Goal: Information Seeking & Learning: Understand process/instructions

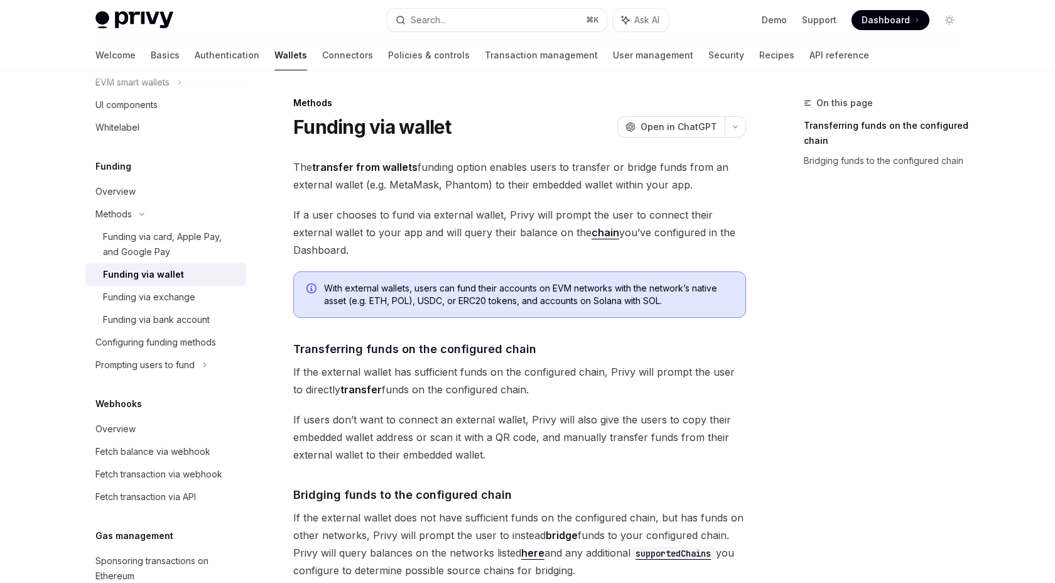
scroll to position [40, 0]
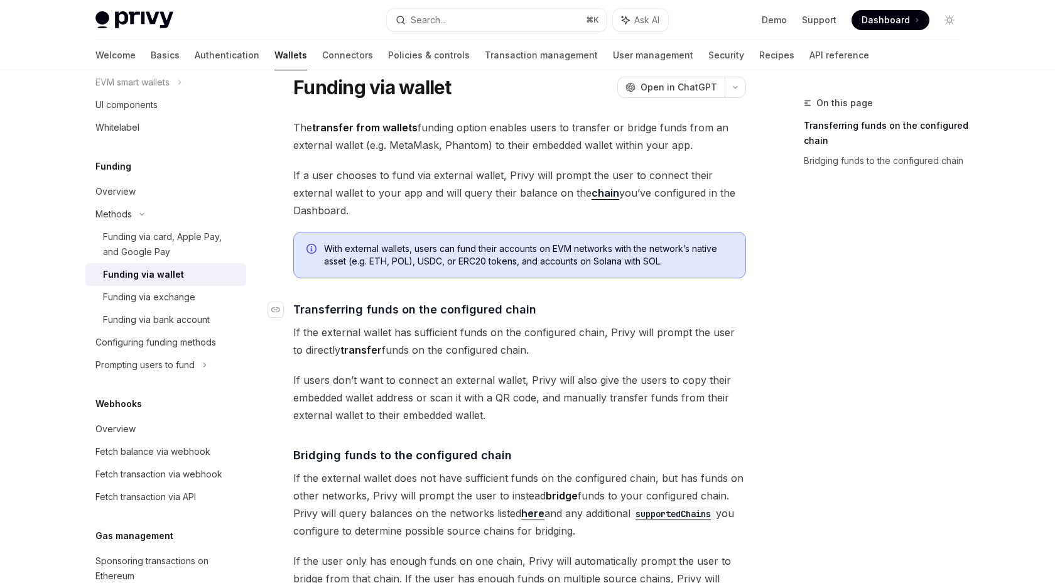
click at [539, 313] on h4 "​ Transferring funds on the configured chain" at bounding box center [519, 309] width 453 height 17
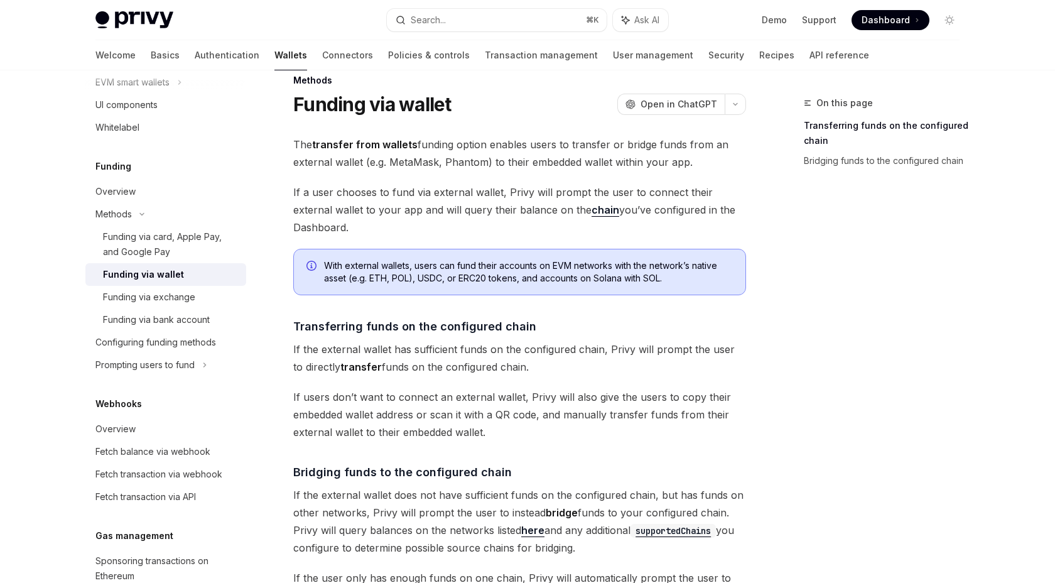
scroll to position [24, 0]
click at [596, 209] on span "If a user chooses to fund via external wallet, Privy will prompt the user to co…" at bounding box center [519, 208] width 453 height 53
click at [592, 209] on link "chain" at bounding box center [606, 208] width 28 height 13
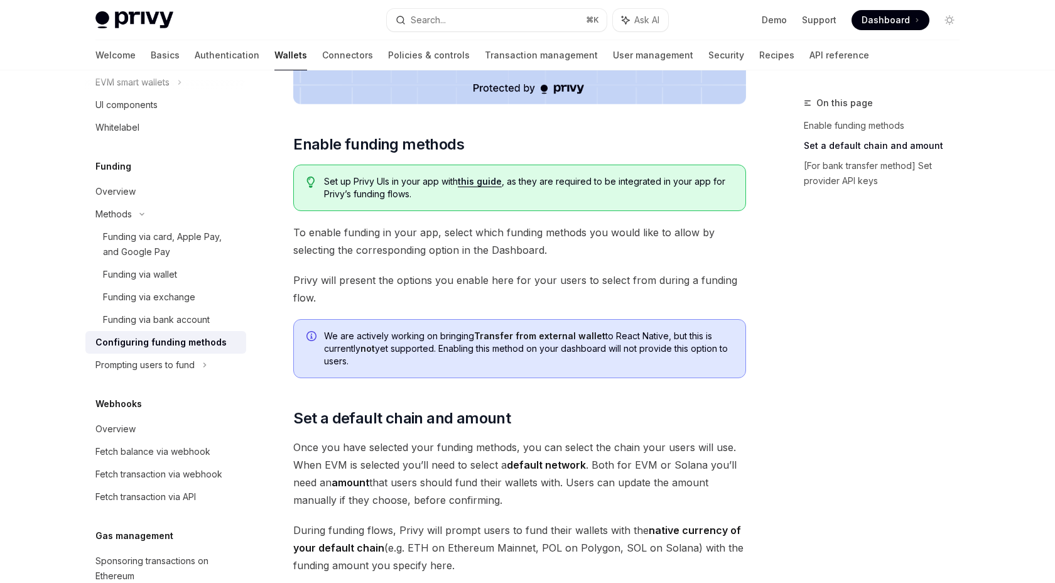
scroll to position [435, 0]
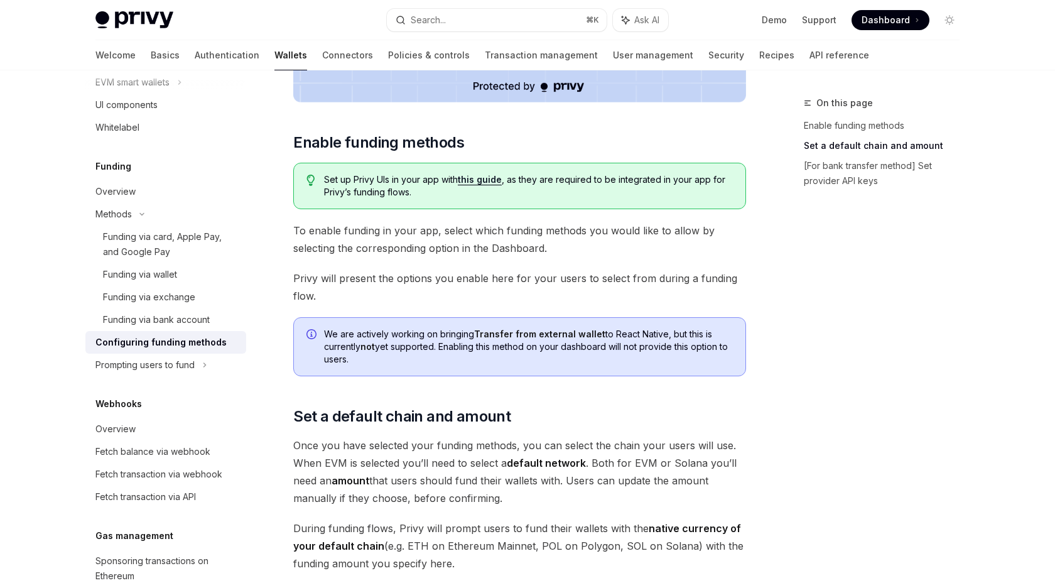
click at [486, 278] on span "Privy will present the options you enable here for your users to select from du…" at bounding box center [519, 286] width 453 height 35
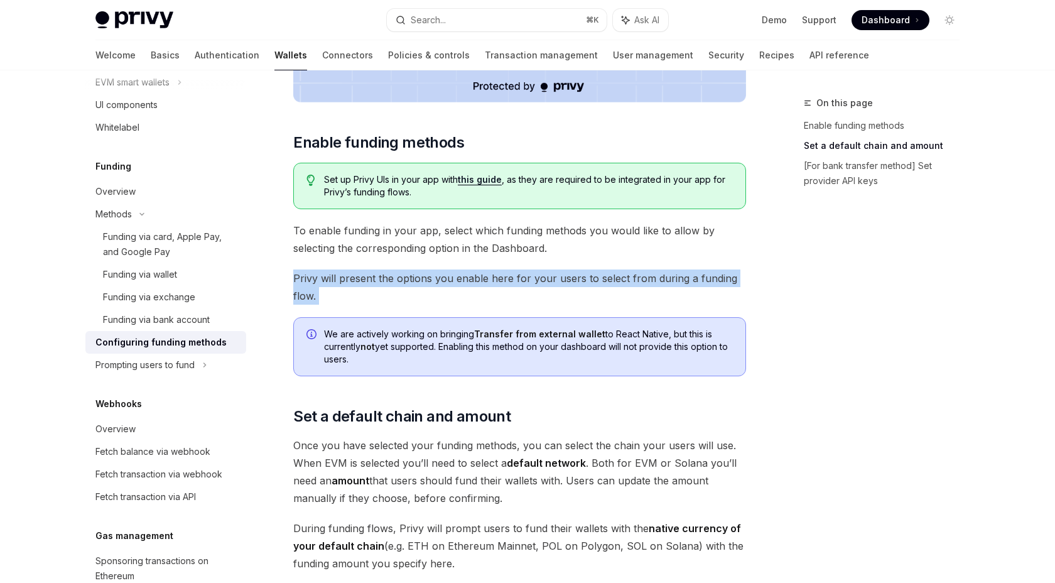
click at [486, 278] on span "Privy will present the options you enable here for your users to select from du…" at bounding box center [519, 286] width 453 height 35
click at [646, 280] on span "Privy will present the options you enable here for your users to select from du…" at bounding box center [519, 286] width 453 height 35
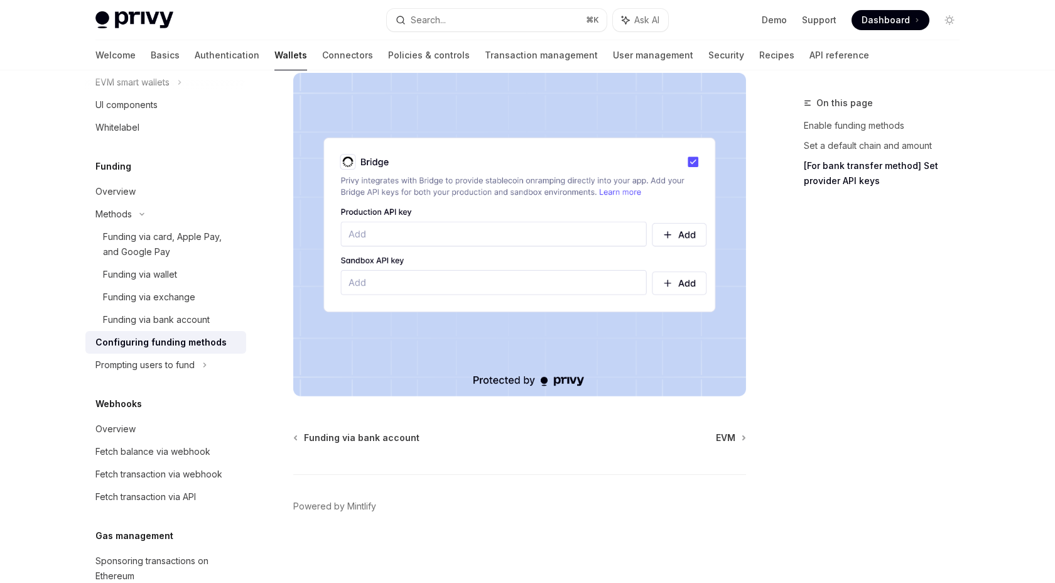
scroll to position [1151, 0]
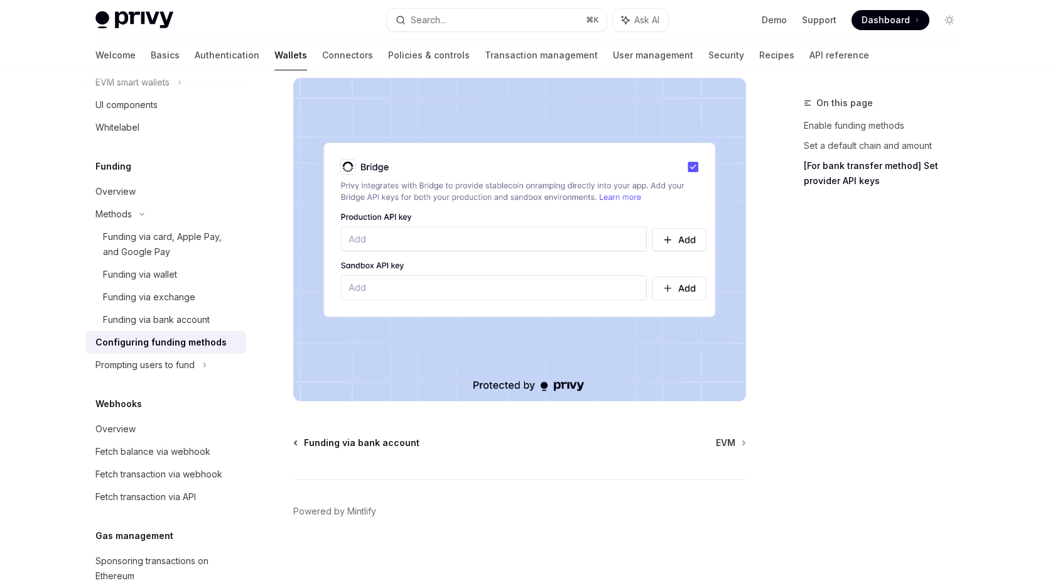
click at [347, 437] on span "Funding via bank account" at bounding box center [362, 443] width 116 height 13
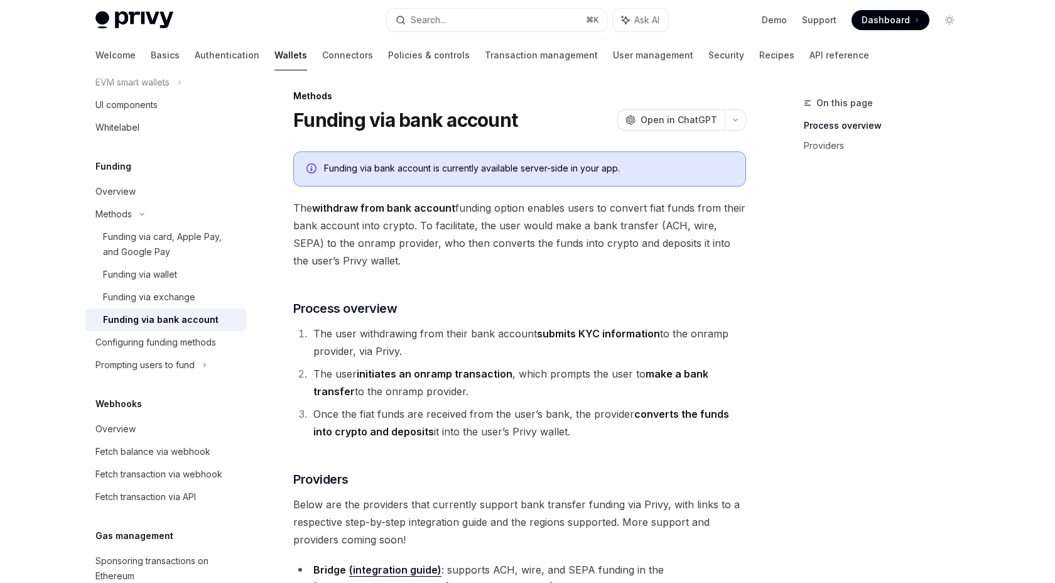
scroll to position [8, 0]
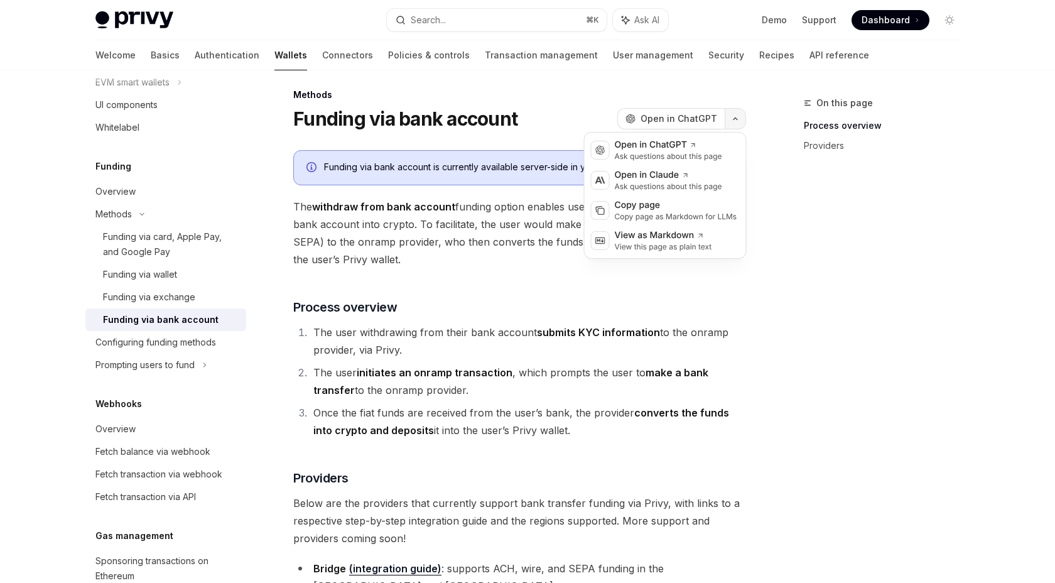
click at [740, 121] on button "button" at bounding box center [735, 118] width 21 height 21
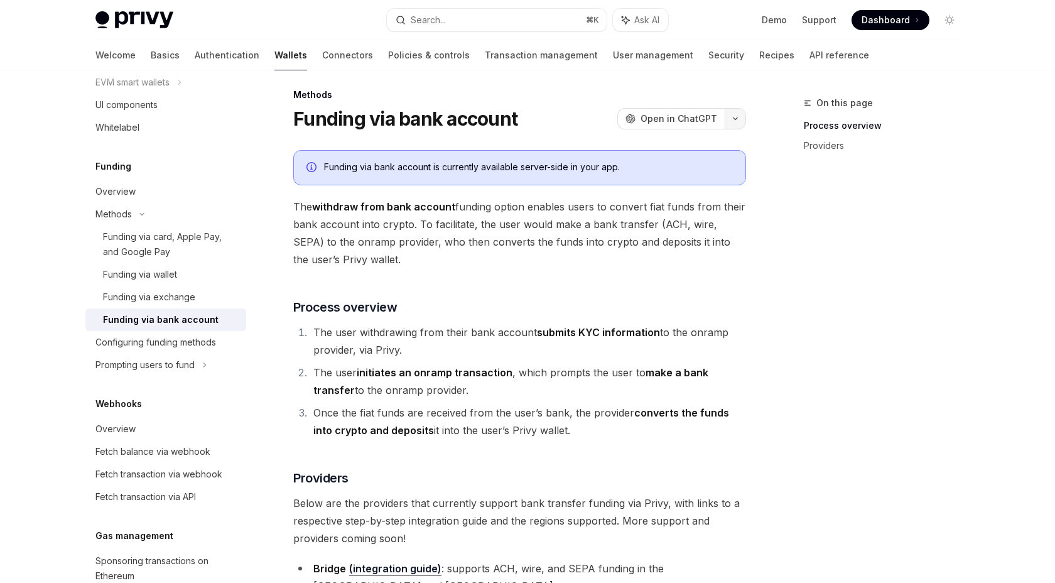
click at [740, 121] on button "button" at bounding box center [735, 118] width 21 height 21
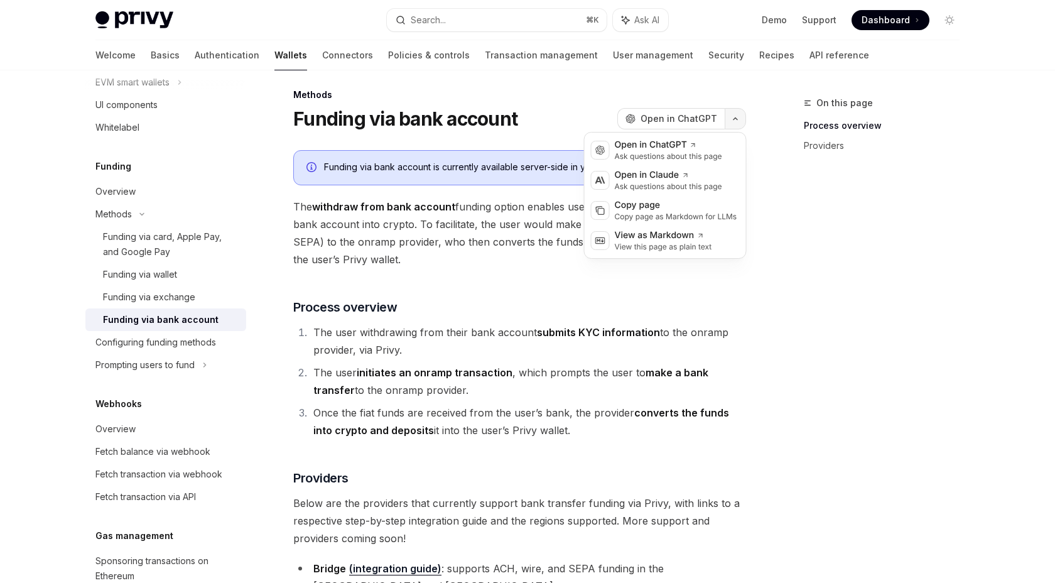
click at [740, 121] on button "button" at bounding box center [735, 118] width 21 height 21
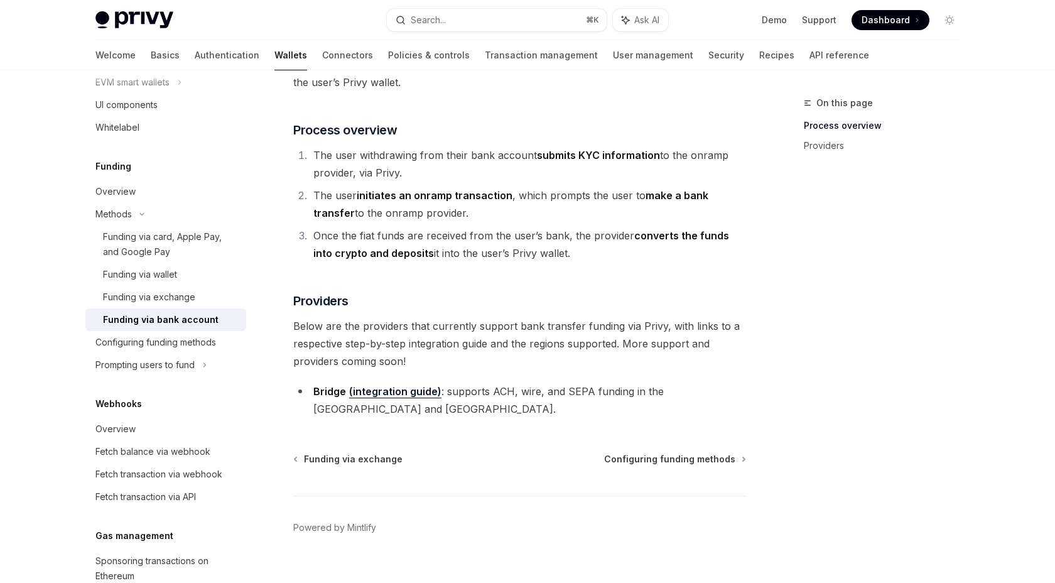
scroll to position [189, 0]
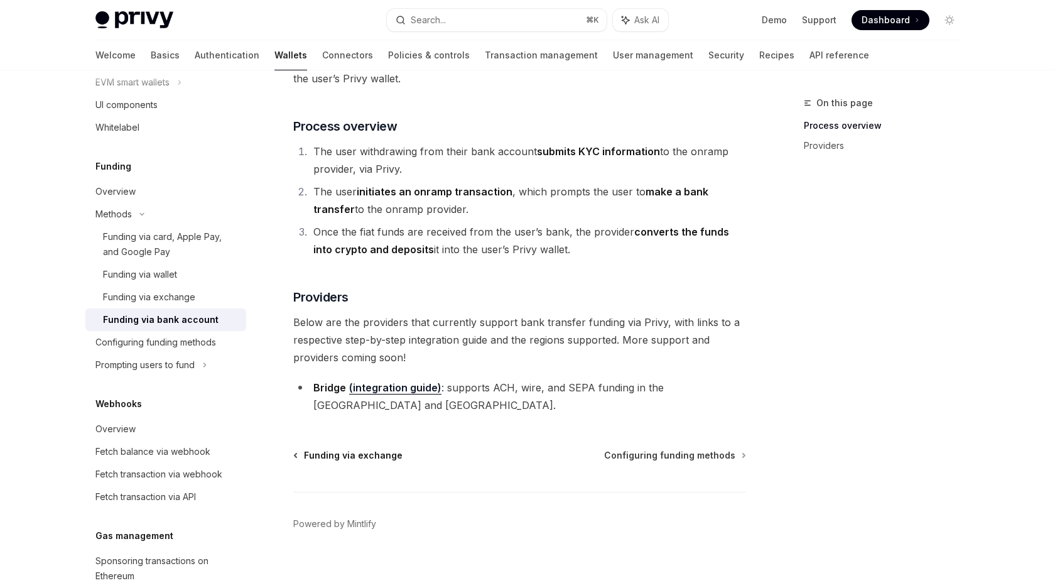
click at [376, 449] on span "Funding via exchange" at bounding box center [353, 455] width 99 height 13
type textarea "*"
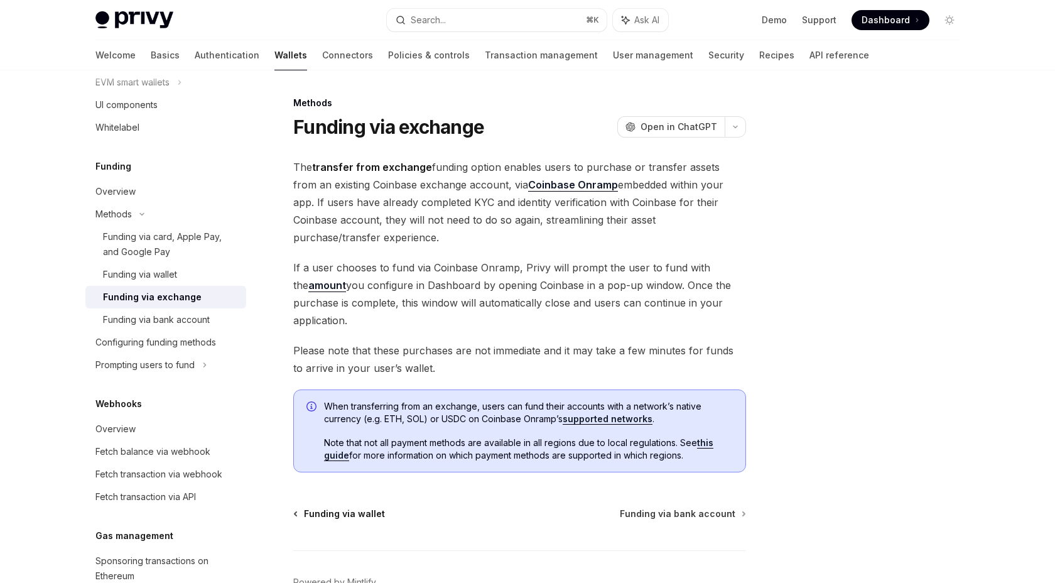
click at [323, 514] on span "Funding via wallet" at bounding box center [344, 514] width 81 height 13
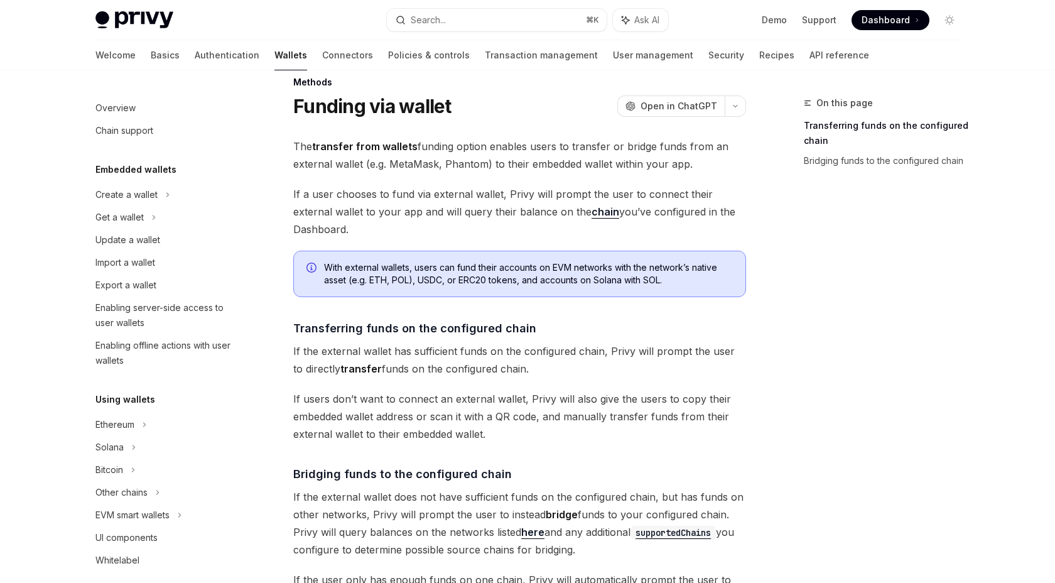
scroll to position [381, 0]
